Goal: Task Accomplishment & Management: Use online tool/utility

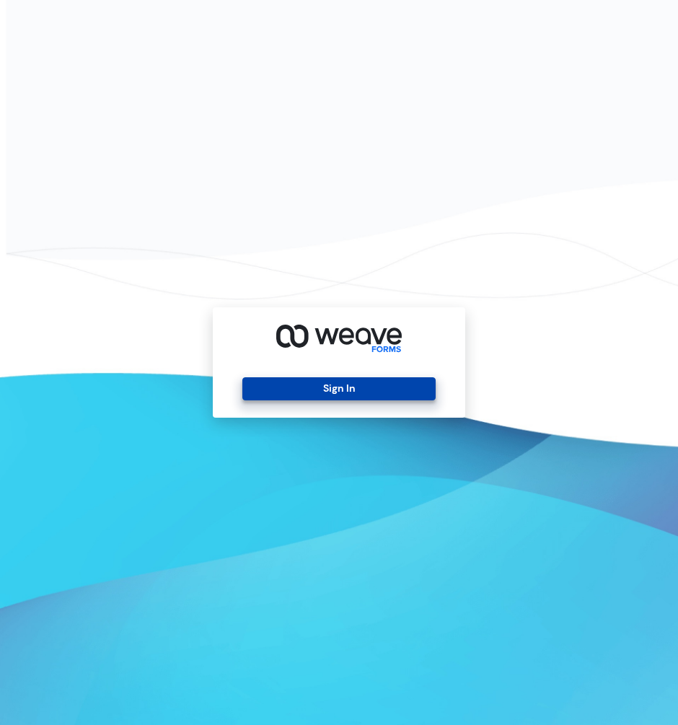
click at [343, 389] on button "Sign In" at bounding box center [338, 388] width 193 height 23
